Goal: Task Accomplishment & Management: Use online tool/utility

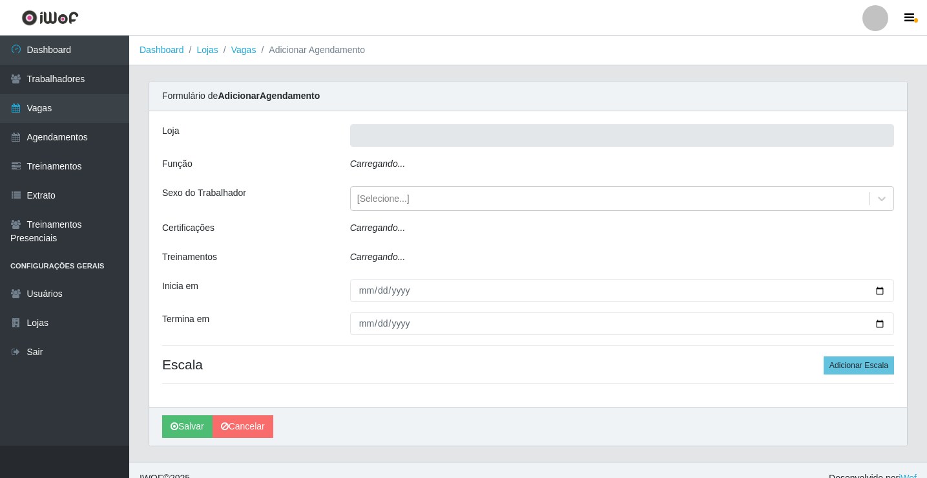
type input "Rede Econômico - Prata"
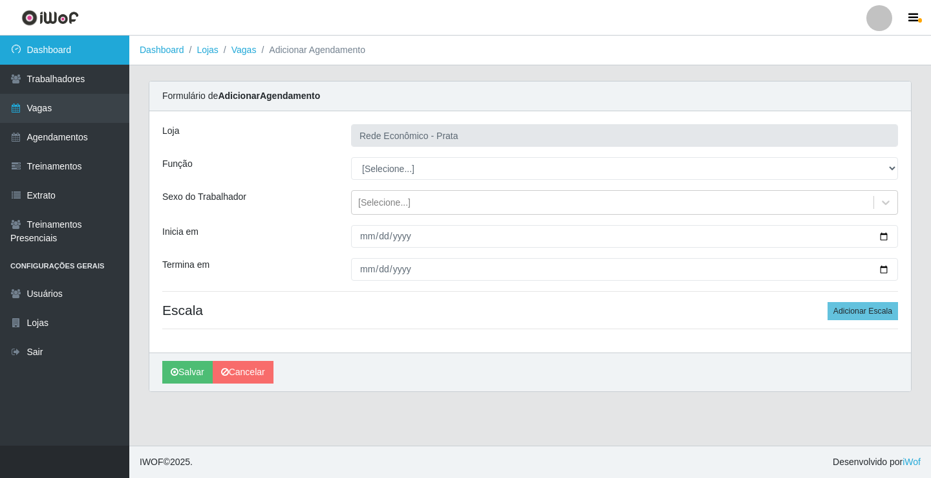
click at [103, 43] on link "Dashboard" at bounding box center [64, 50] width 129 height 29
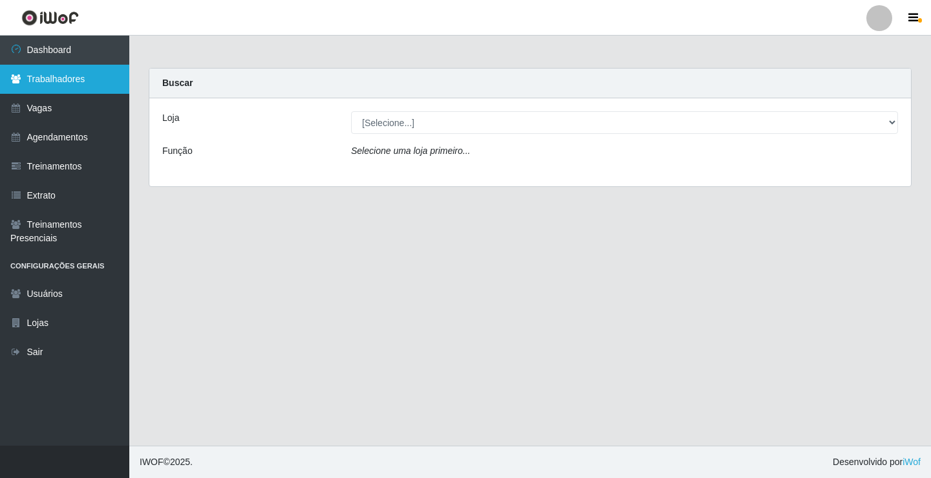
click at [96, 78] on link "Trabalhadores" at bounding box center [64, 79] width 129 height 29
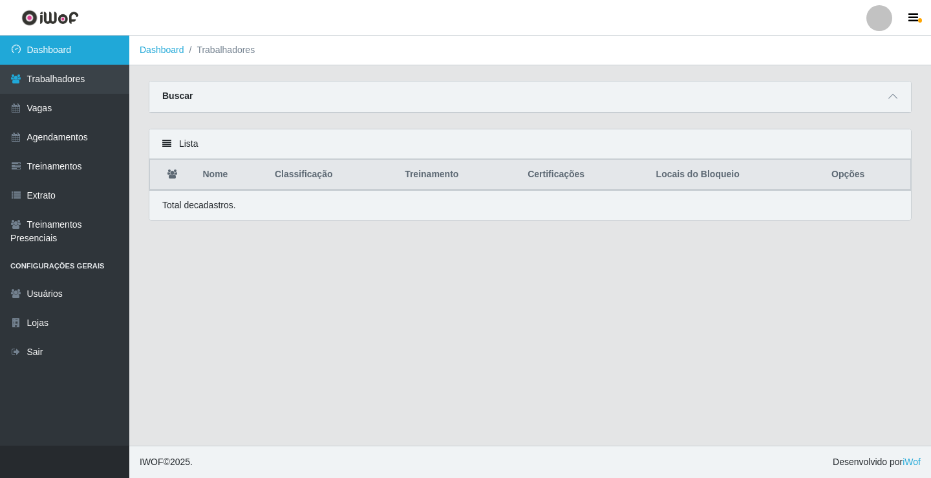
click at [101, 39] on link "Dashboard" at bounding box center [64, 50] width 129 height 29
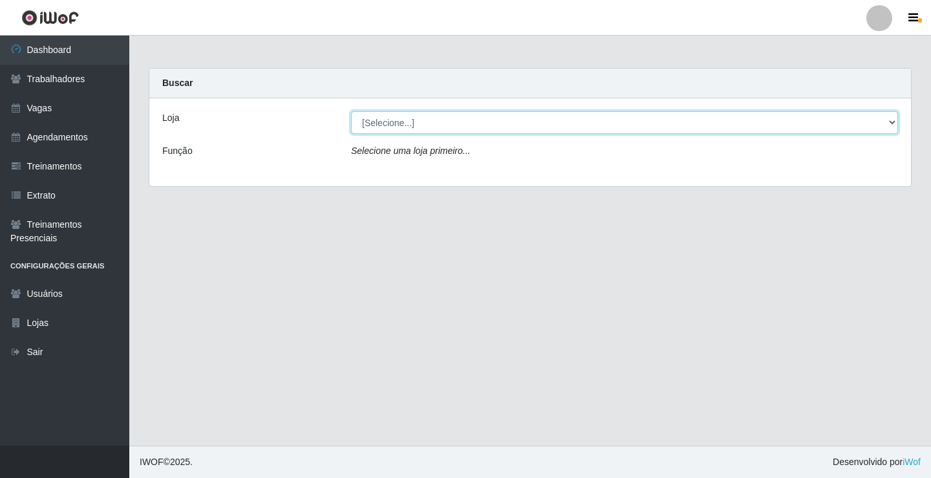
click at [408, 125] on select "[Selecione...] Rede Econômico - Prata" at bounding box center [624, 122] width 547 height 23
select select "192"
click at [351, 111] on select "[Selecione...] Rede Econômico - Prata" at bounding box center [624, 122] width 547 height 23
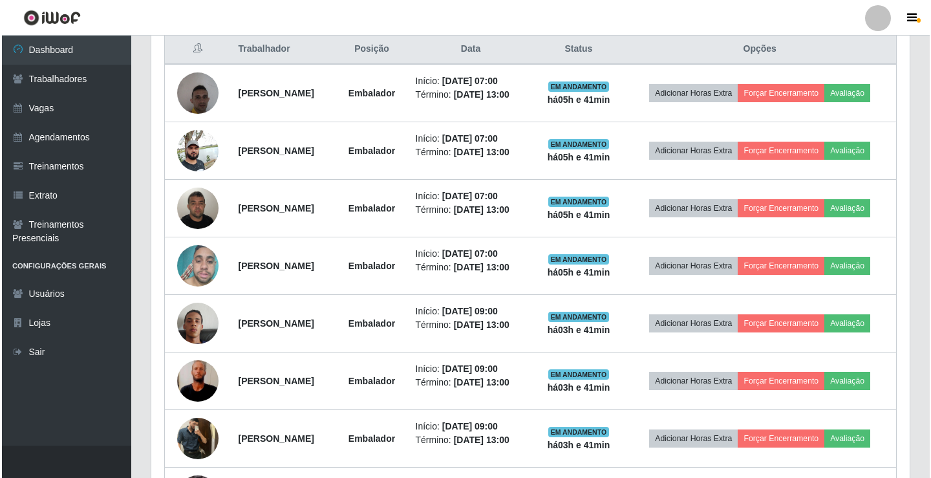
scroll to position [517, 0]
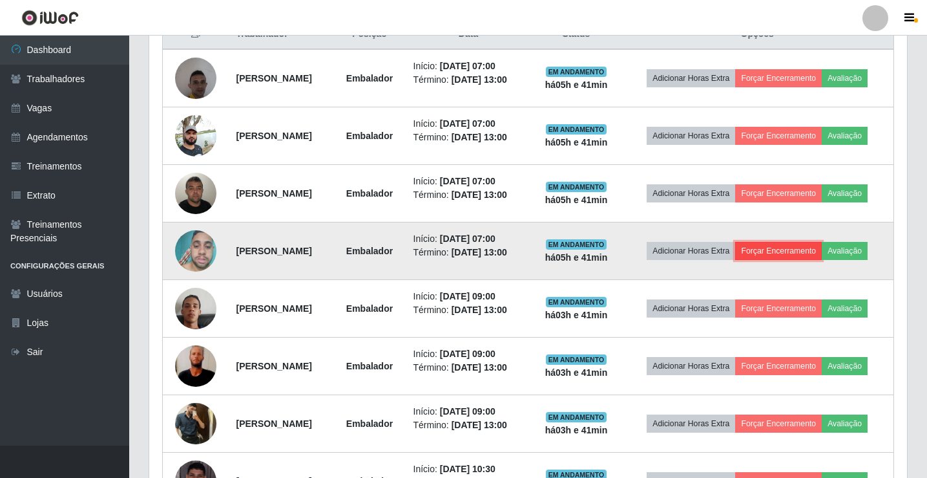
click at [822, 260] on button "Forçar Encerramento" at bounding box center [779, 251] width 87 height 18
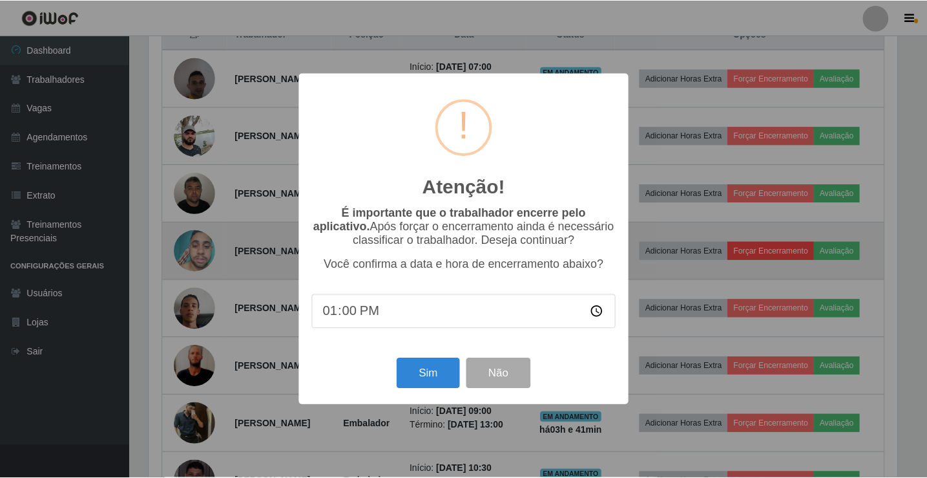
scroll to position [268, 752]
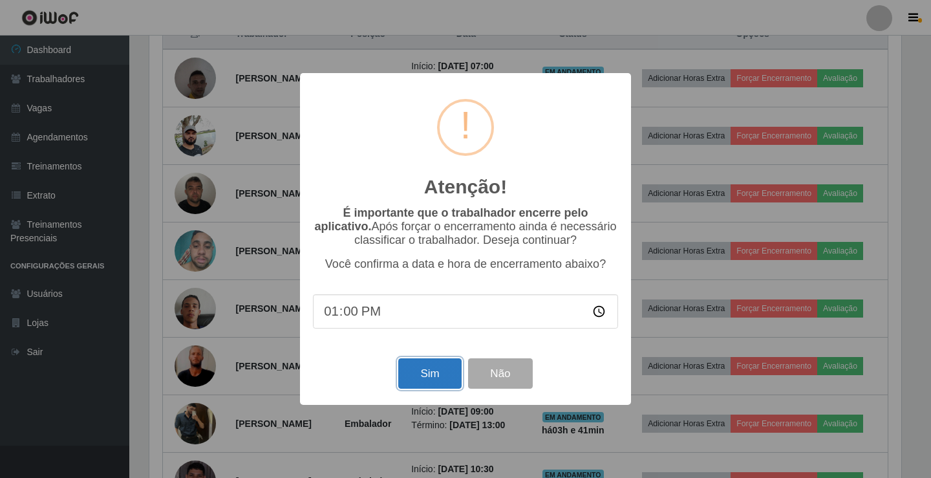
click at [428, 369] on button "Sim" at bounding box center [429, 373] width 63 height 30
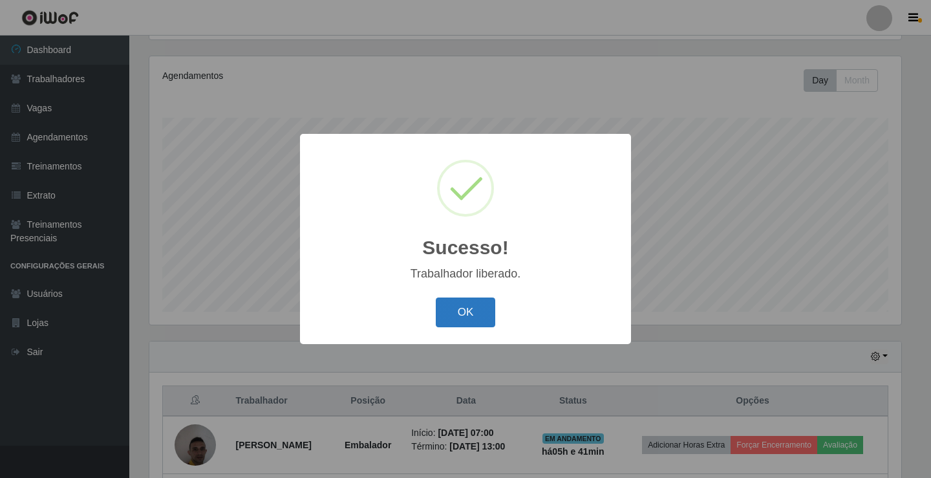
click at [454, 304] on button "OK" at bounding box center [466, 312] width 60 height 30
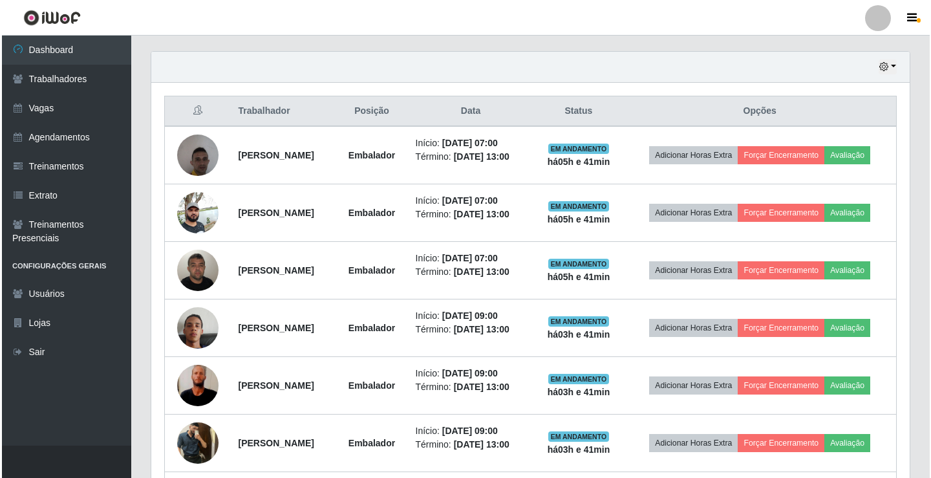
scroll to position [474, 0]
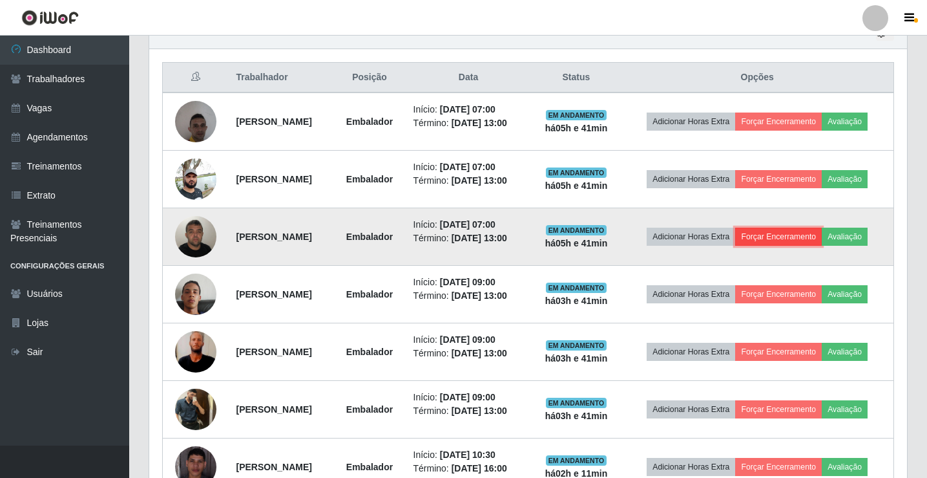
click at [822, 246] on button "Forçar Encerramento" at bounding box center [779, 237] width 87 height 18
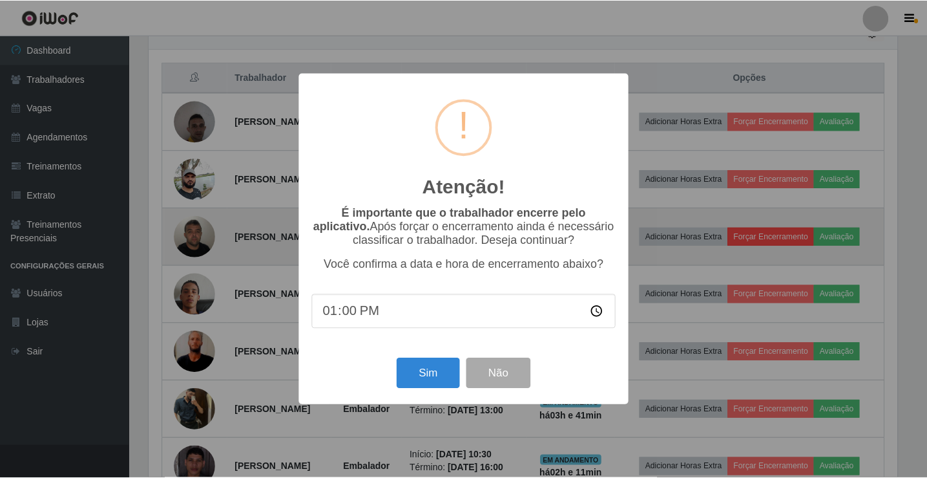
scroll to position [268, 752]
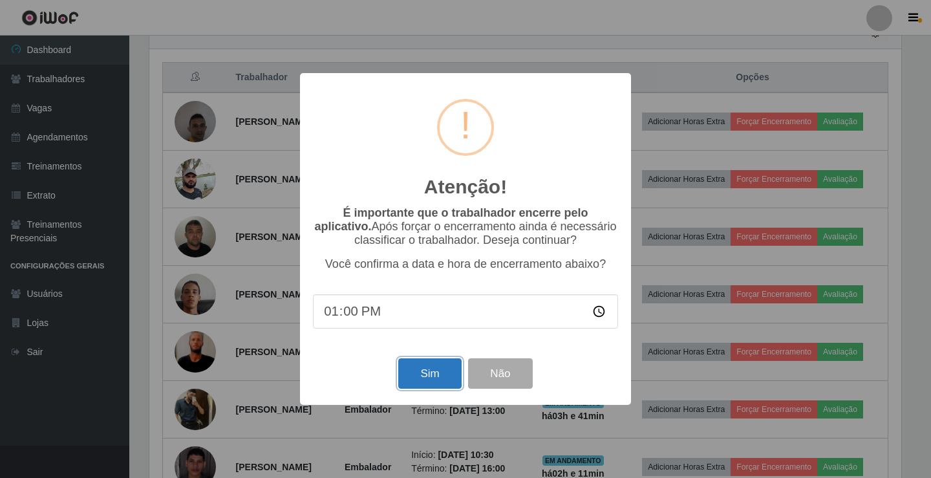
click at [425, 372] on button "Sim" at bounding box center [429, 373] width 63 height 30
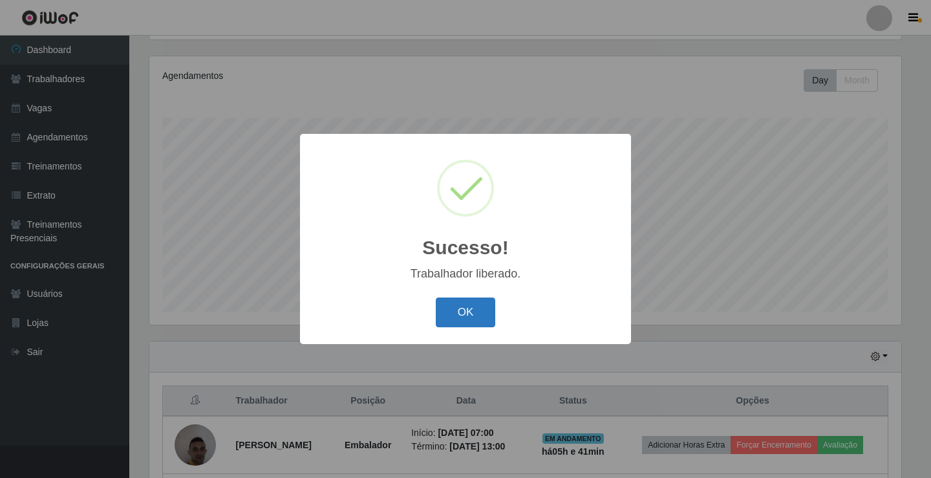
click at [468, 318] on button "OK" at bounding box center [466, 312] width 60 height 30
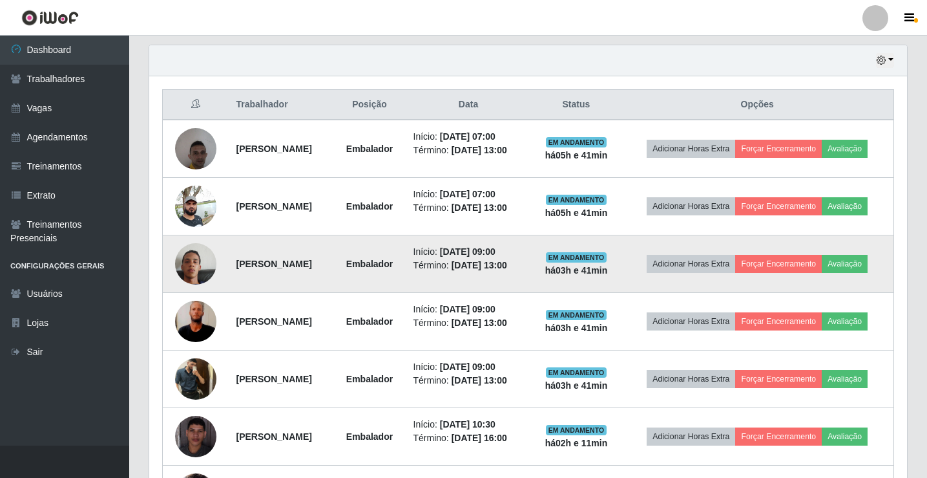
scroll to position [474, 0]
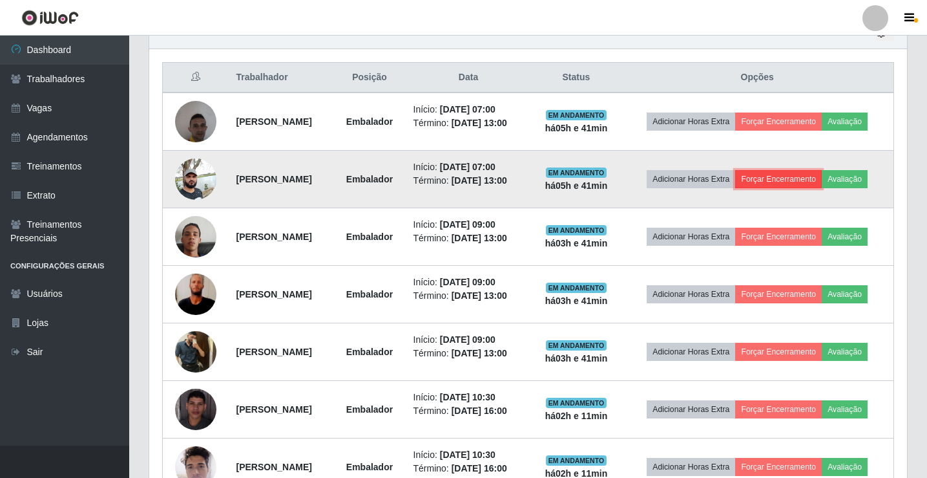
click at [822, 186] on button "Forçar Encerramento" at bounding box center [779, 179] width 87 height 18
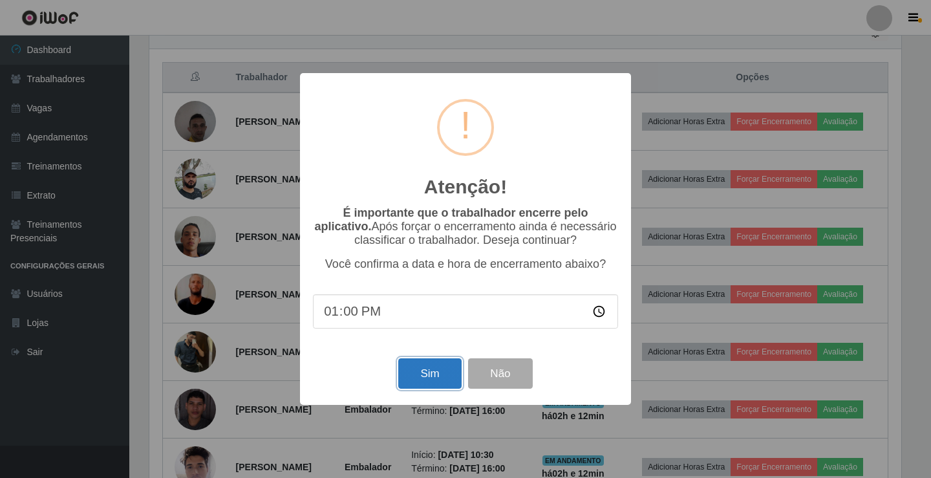
click at [432, 375] on button "Sim" at bounding box center [429, 373] width 63 height 30
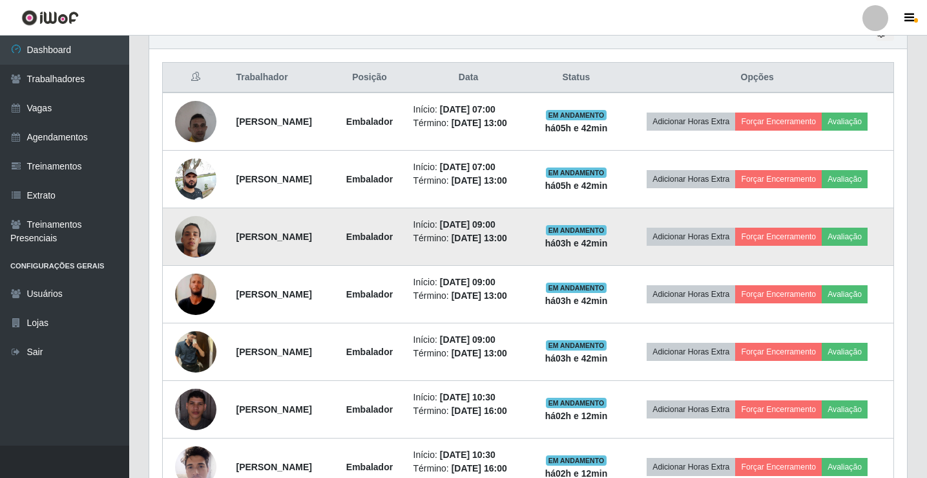
scroll to position [0, 0]
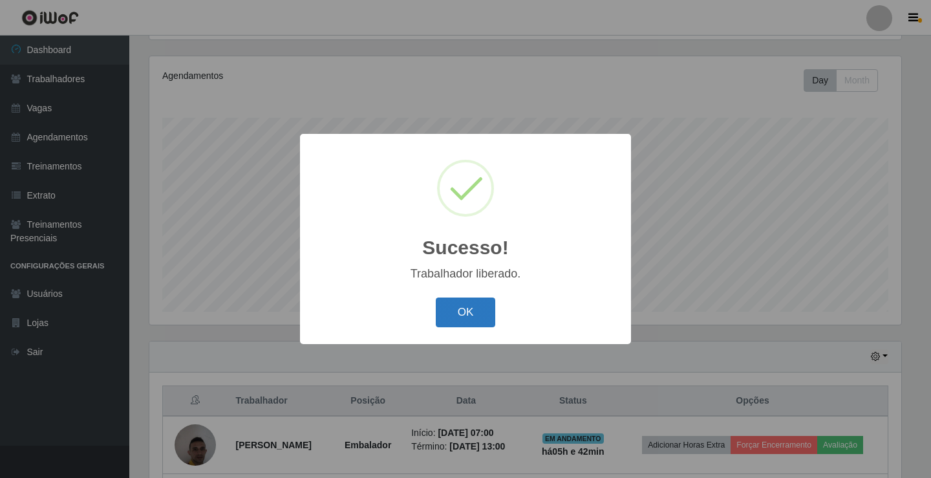
click at [478, 317] on button "OK" at bounding box center [466, 312] width 60 height 30
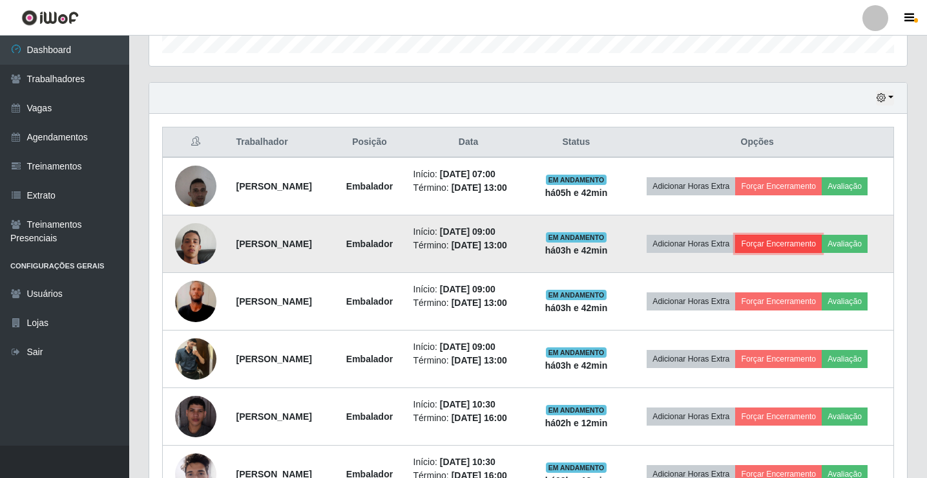
click at [822, 246] on button "Forçar Encerramento" at bounding box center [779, 244] width 87 height 18
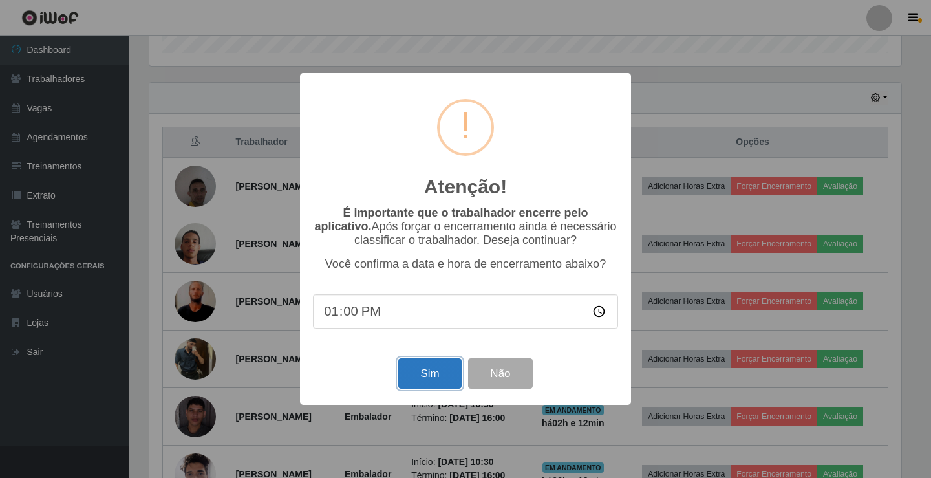
click at [412, 367] on button "Sim" at bounding box center [429, 373] width 63 height 30
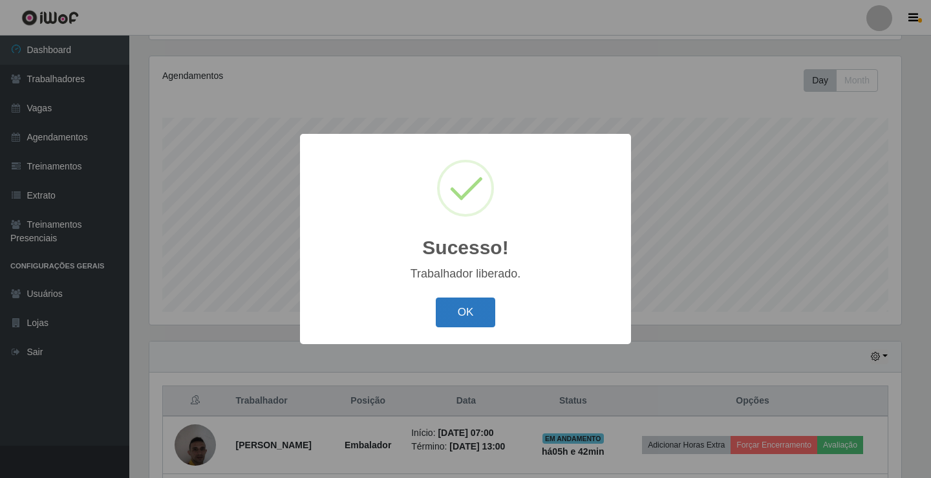
click at [469, 317] on button "OK" at bounding box center [466, 312] width 60 height 30
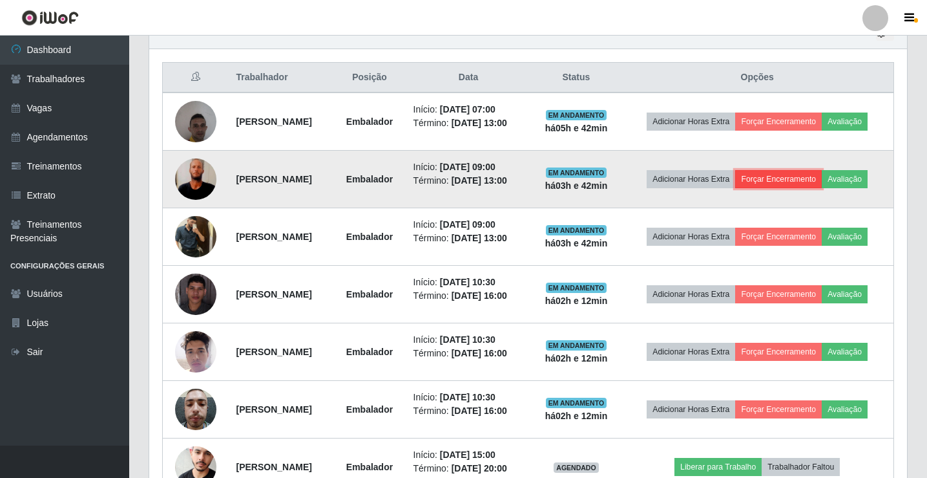
click at [822, 184] on button "Forçar Encerramento" at bounding box center [779, 179] width 87 height 18
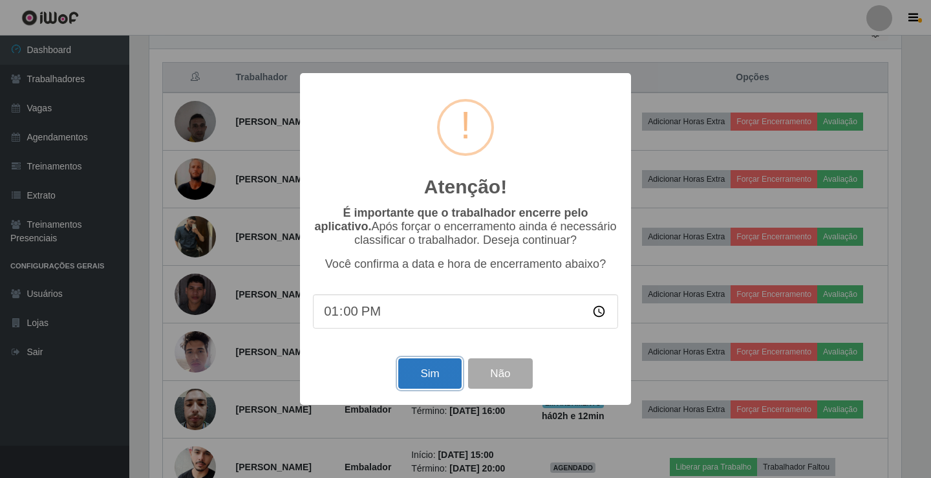
click at [435, 372] on button "Sim" at bounding box center [429, 373] width 63 height 30
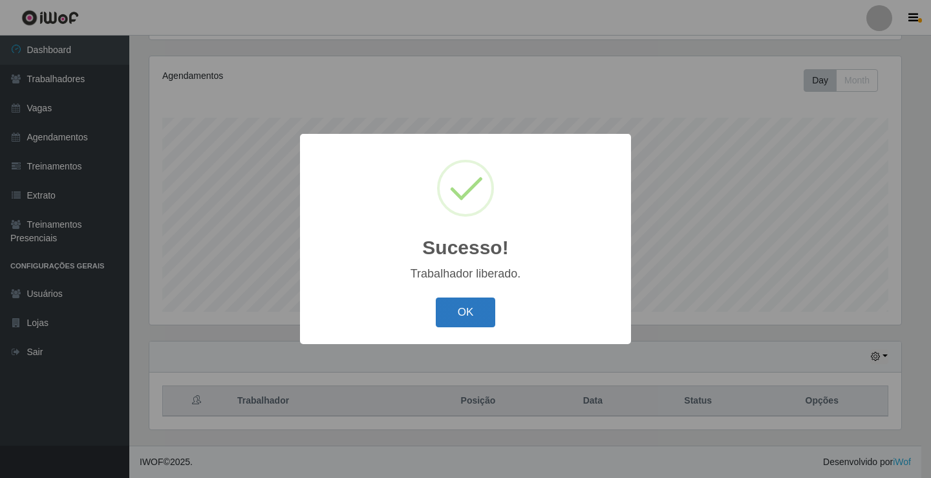
click at [482, 308] on button "OK" at bounding box center [466, 312] width 60 height 30
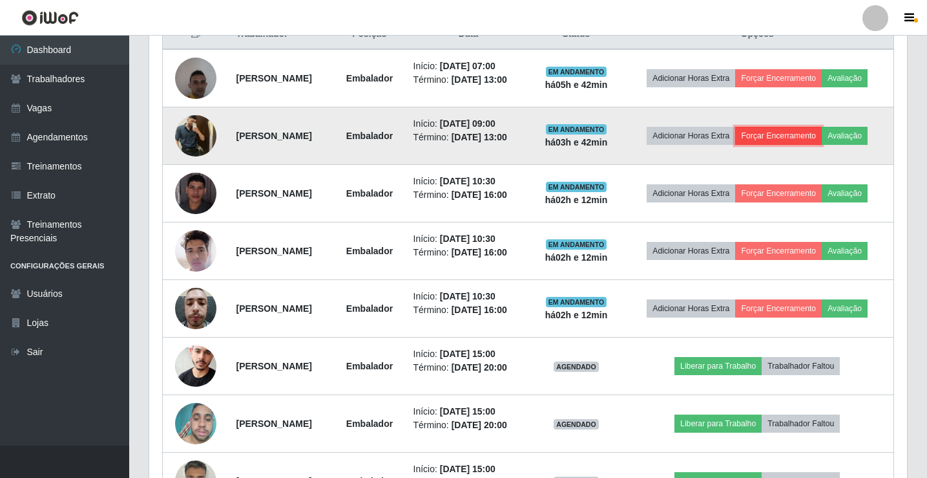
click at [807, 143] on button "Forçar Encerramento" at bounding box center [779, 136] width 87 height 18
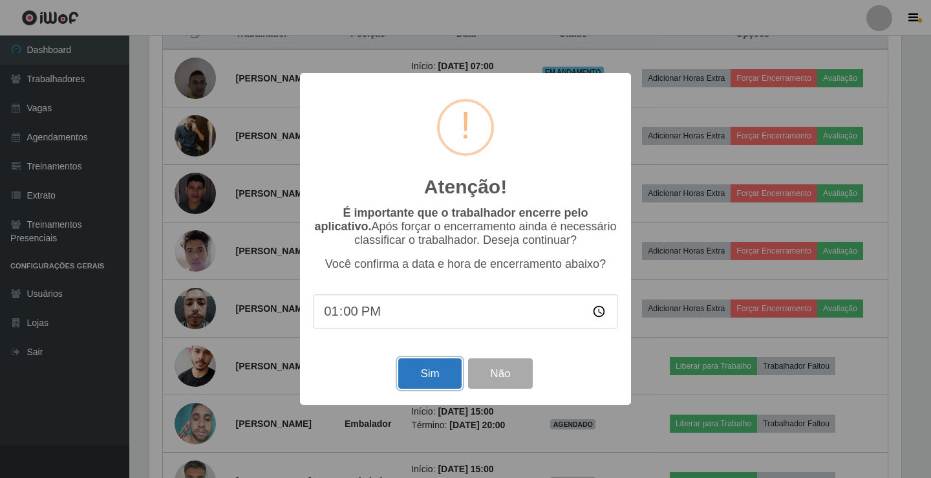
click at [430, 376] on button "Sim" at bounding box center [429, 373] width 63 height 30
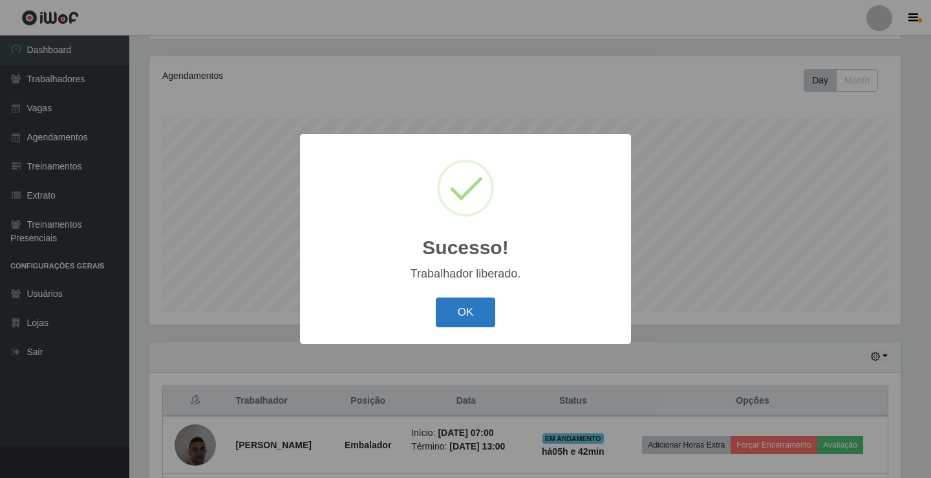
click at [455, 309] on button "OK" at bounding box center [466, 312] width 60 height 30
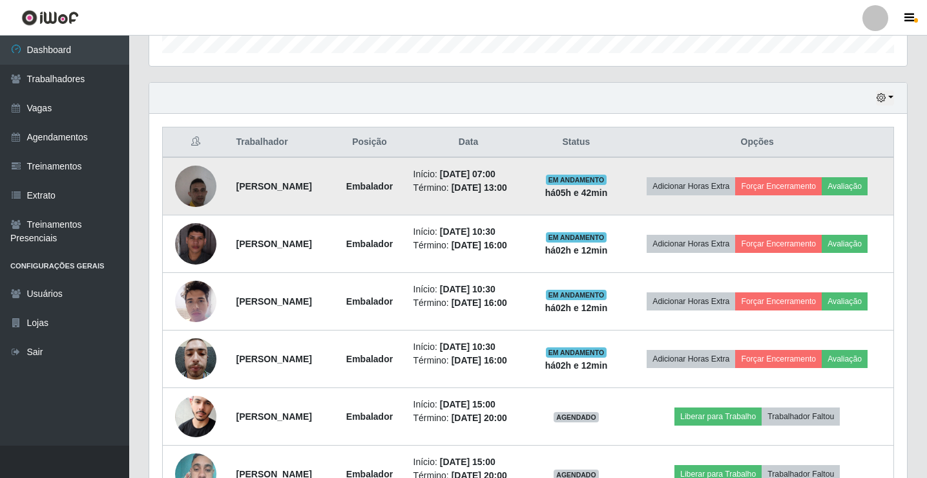
click at [209, 200] on img at bounding box center [195, 185] width 41 height 55
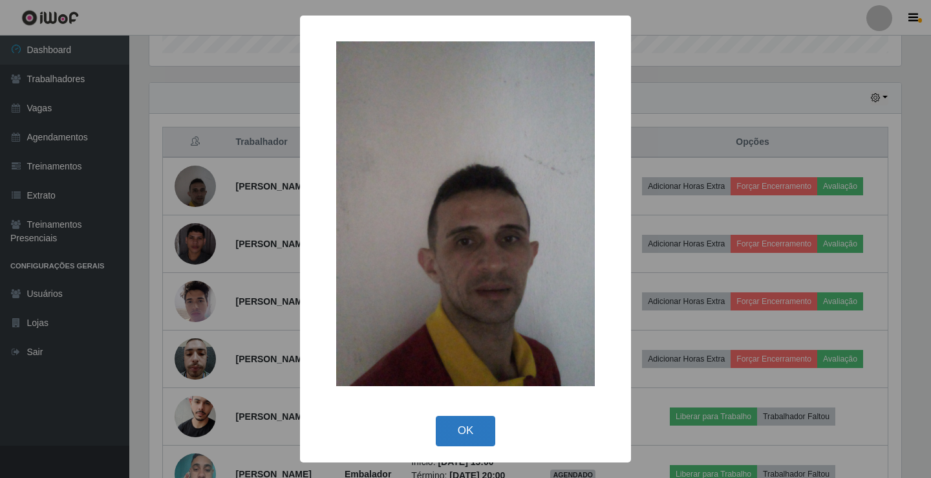
click at [477, 433] on button "OK" at bounding box center [466, 431] width 60 height 30
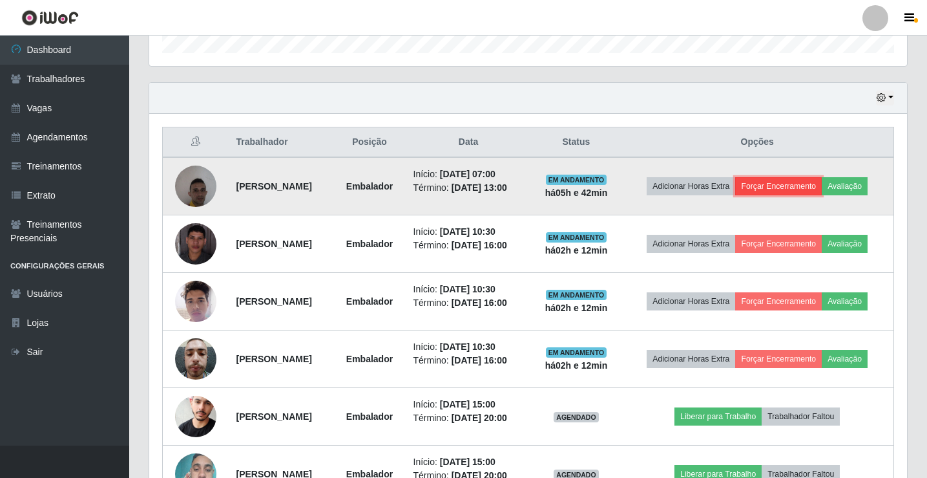
click at [822, 182] on button "Forçar Encerramento" at bounding box center [779, 186] width 87 height 18
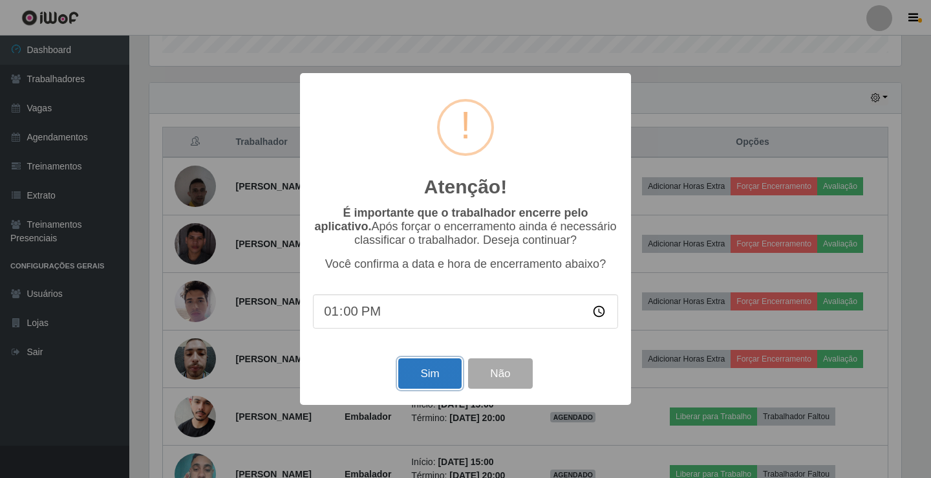
click at [442, 373] on button "Sim" at bounding box center [429, 373] width 63 height 30
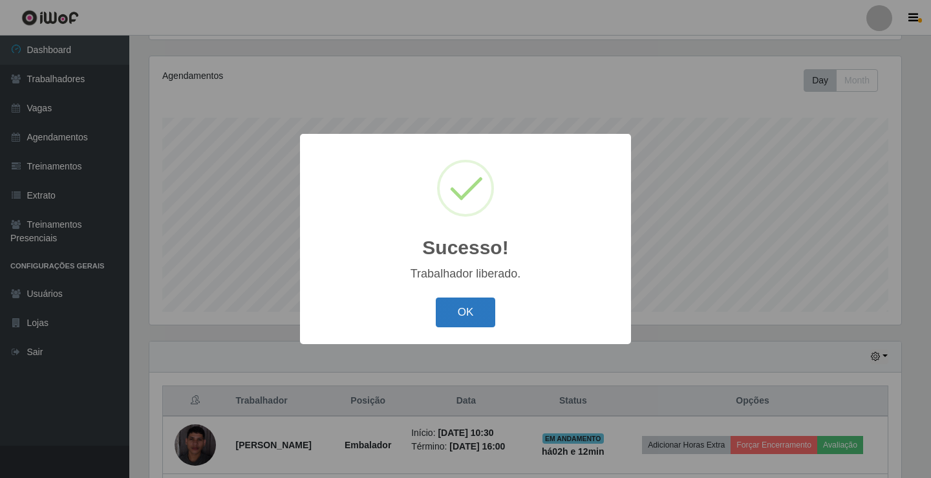
click at [458, 324] on button "OK" at bounding box center [466, 312] width 60 height 30
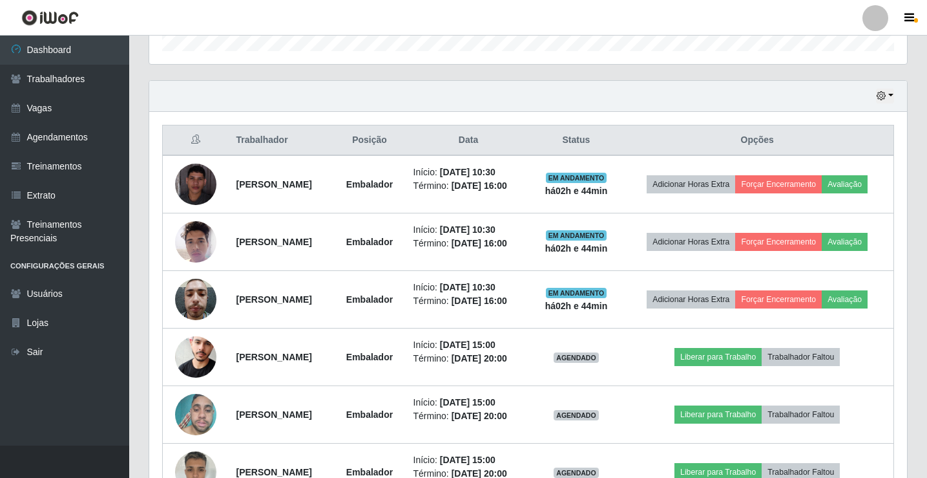
scroll to position [474, 0]
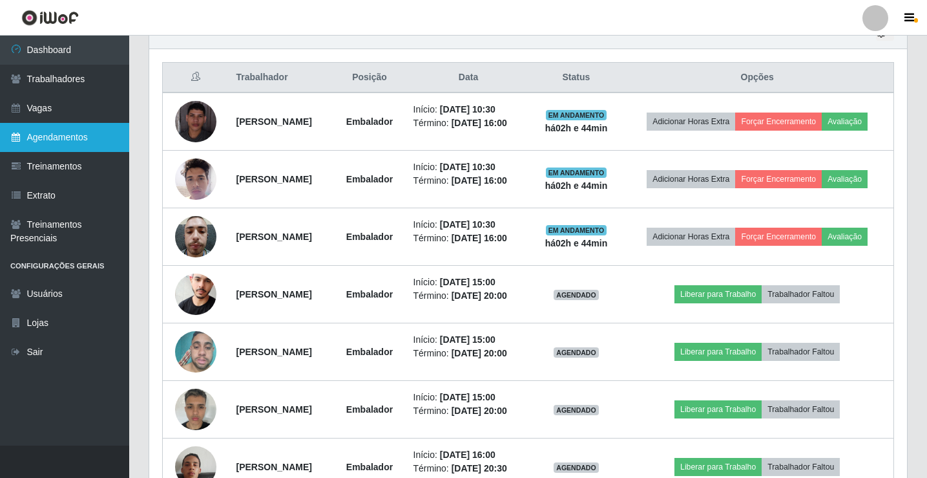
click at [96, 138] on link "Agendamentos" at bounding box center [64, 137] width 129 height 29
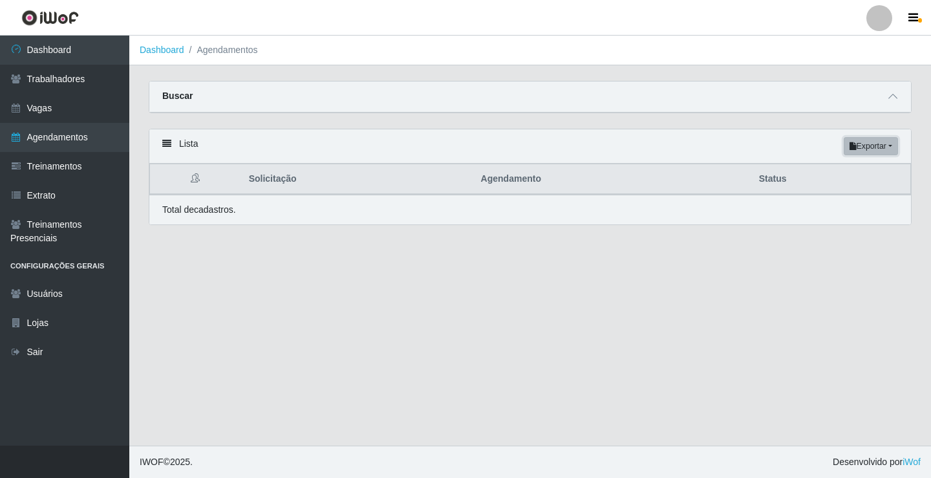
click at [893, 148] on button "Exportar" at bounding box center [870, 146] width 54 height 18
click at [173, 138] on div "Lista Exportar PDF Excel" at bounding box center [529, 146] width 761 height 34
click at [167, 144] on icon at bounding box center [166, 143] width 9 height 9
click at [167, 145] on icon at bounding box center [166, 143] width 9 height 9
click at [873, 147] on button "Exportar" at bounding box center [870, 146] width 54 height 18
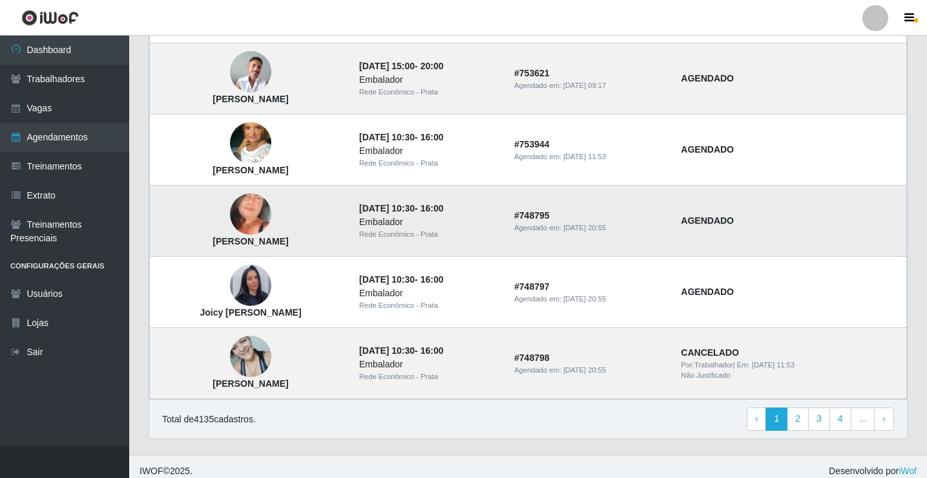
scroll to position [872, 0]
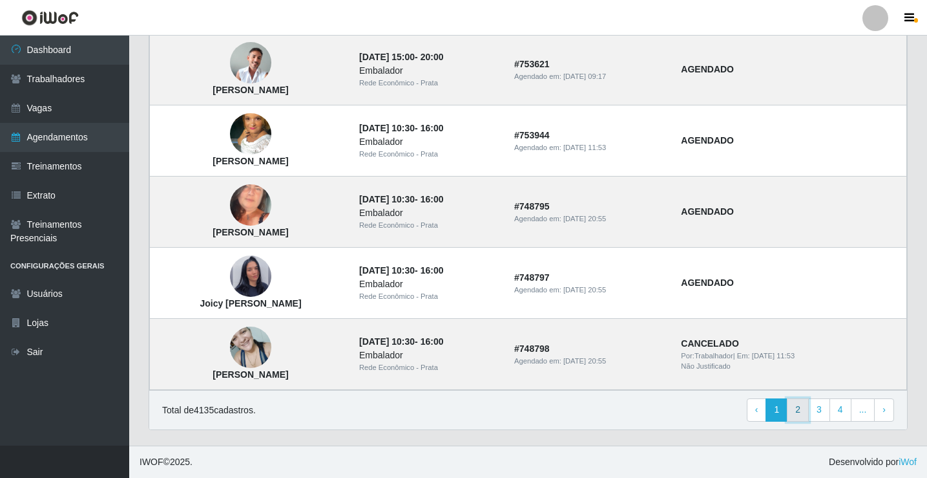
click at [801, 412] on link "2" at bounding box center [798, 409] width 22 height 23
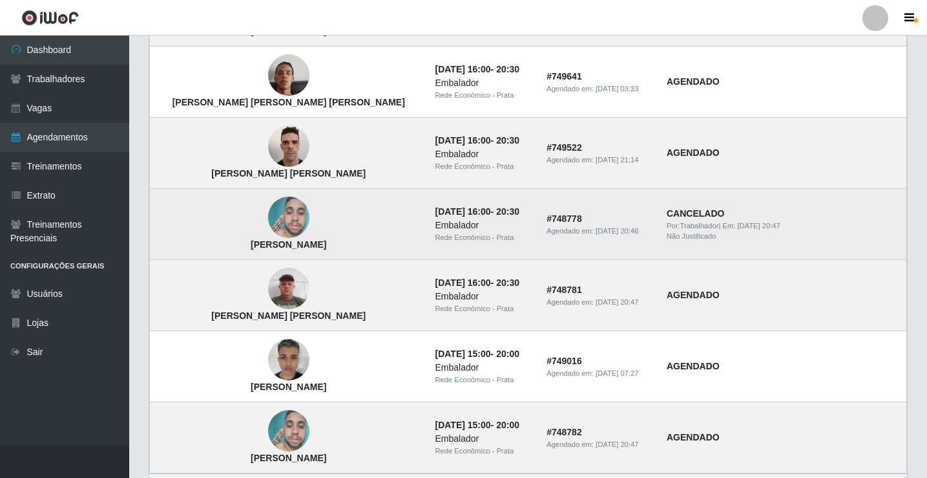
scroll to position [840, 0]
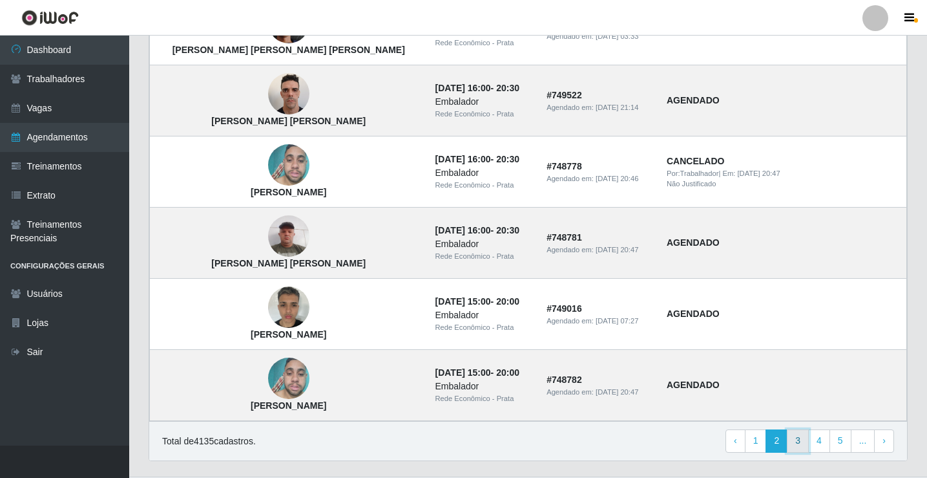
click at [796, 447] on link "3" at bounding box center [798, 440] width 22 height 23
